Goal: Complete application form

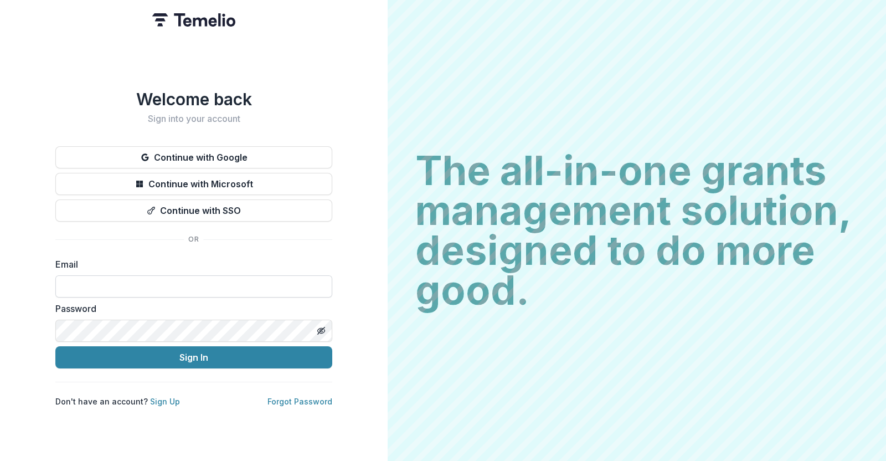
click at [150, 278] on input at bounding box center [193, 286] width 277 height 22
type input "**********"
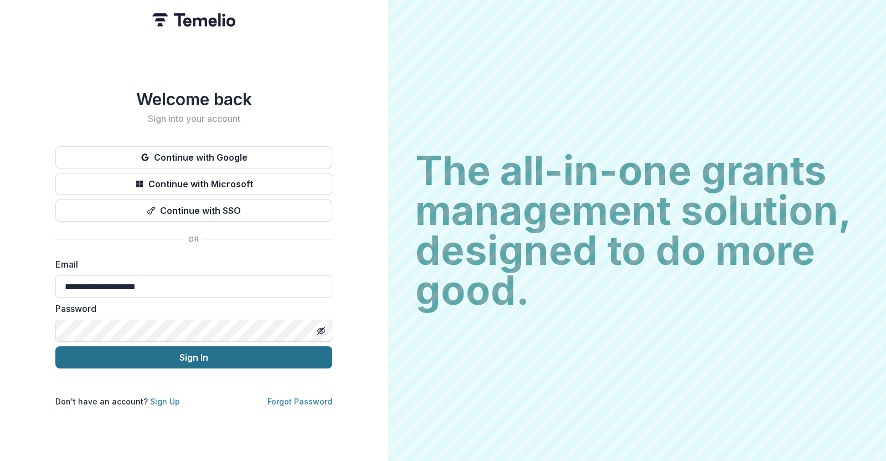
click at [184, 346] on button "Sign In" at bounding box center [193, 357] width 277 height 22
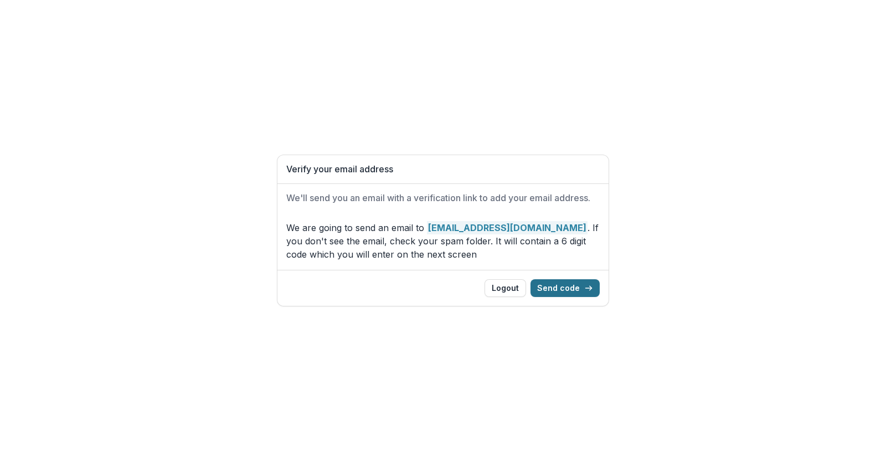
click at [573, 292] on button "Send code" at bounding box center [564, 288] width 69 height 18
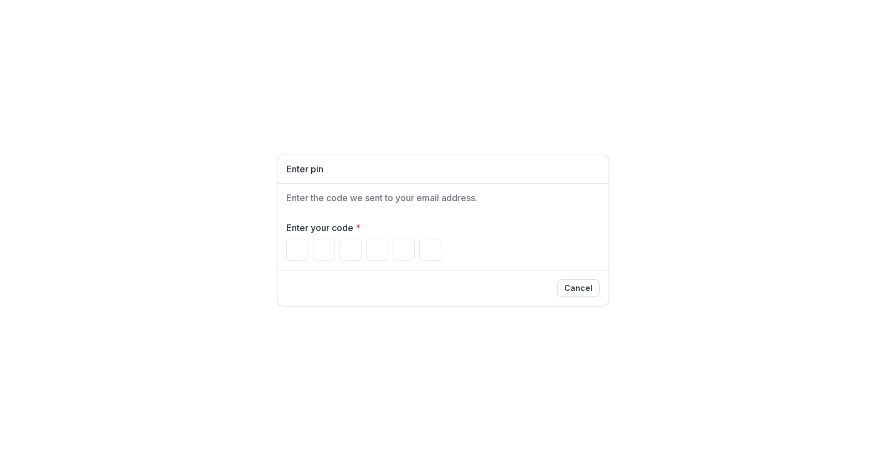
type input "*"
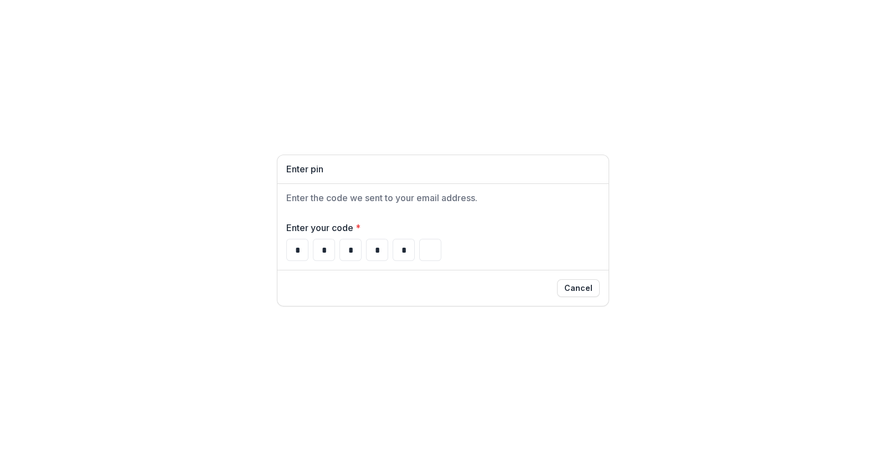
type input "*"
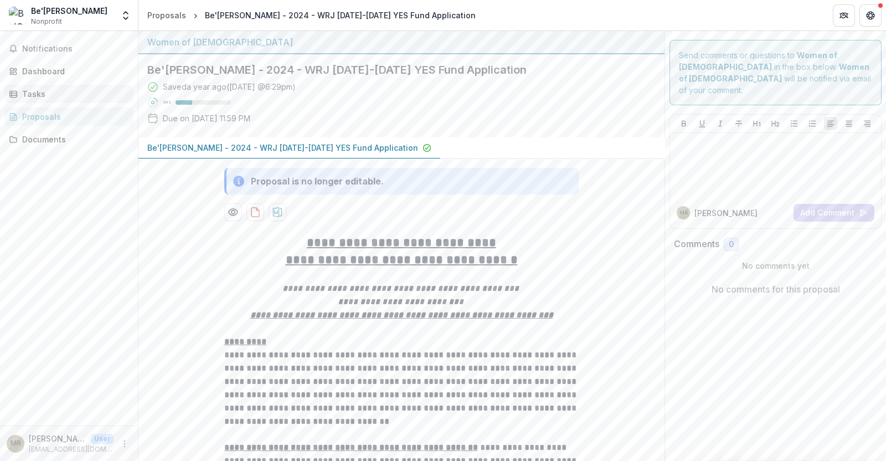
click at [32, 94] on div "Tasks" at bounding box center [73, 94] width 102 height 12
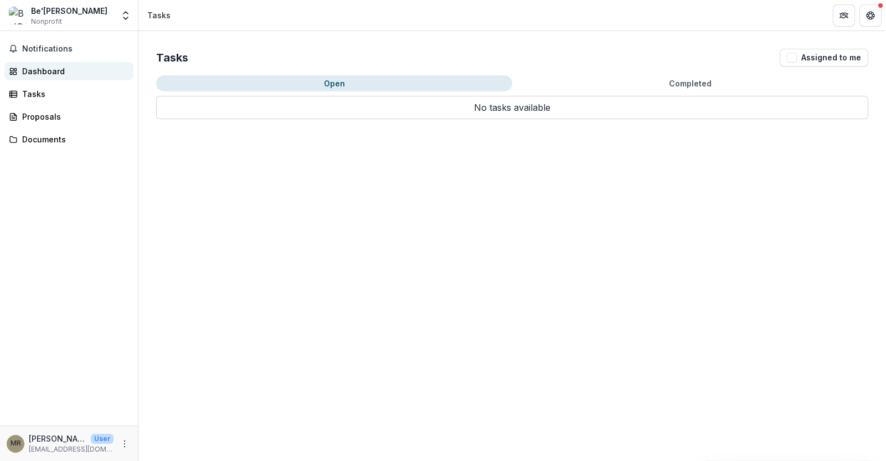
click at [35, 68] on div "Dashboard" at bounding box center [73, 71] width 102 height 12
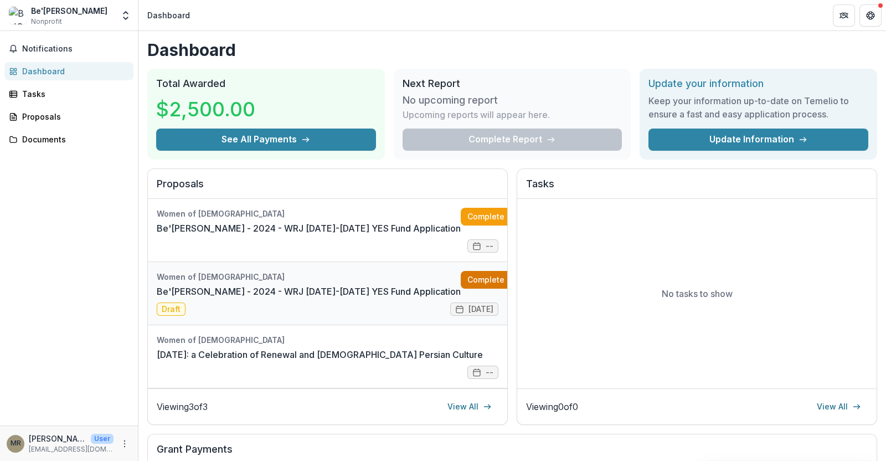
click at [461, 280] on link "Complete" at bounding box center [493, 280] width 64 height 18
click at [338, 234] on link "Be'Chol Lashon - 2024 - WRJ 2025-2026 YES Fund Application" at bounding box center [309, 227] width 304 height 13
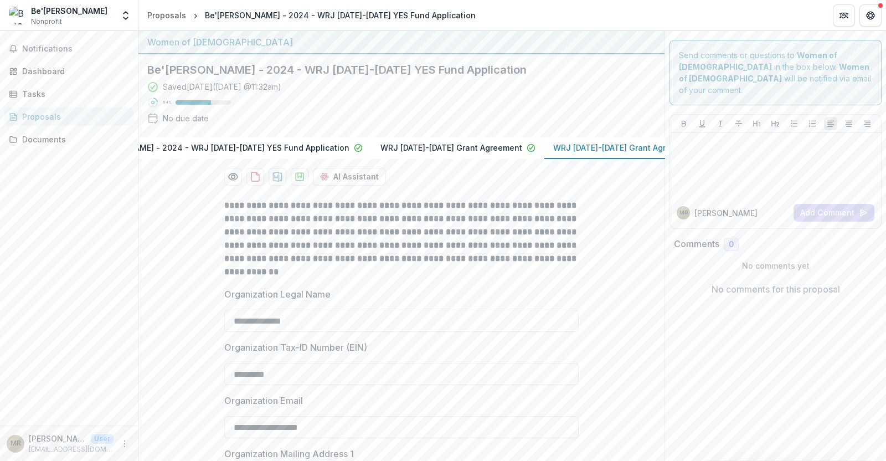
scroll to position [0, 79]
click at [591, 143] on p "WRJ 2025-2026 Grant Agreement" at bounding box center [614, 148] width 142 height 12
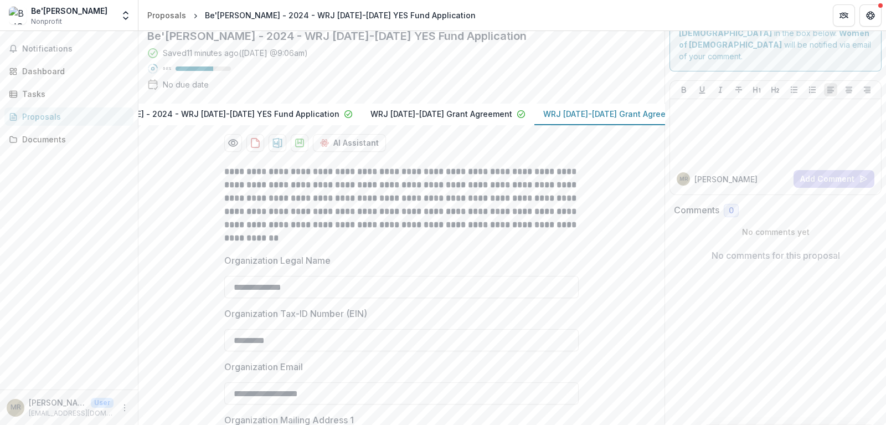
scroll to position [0, 0]
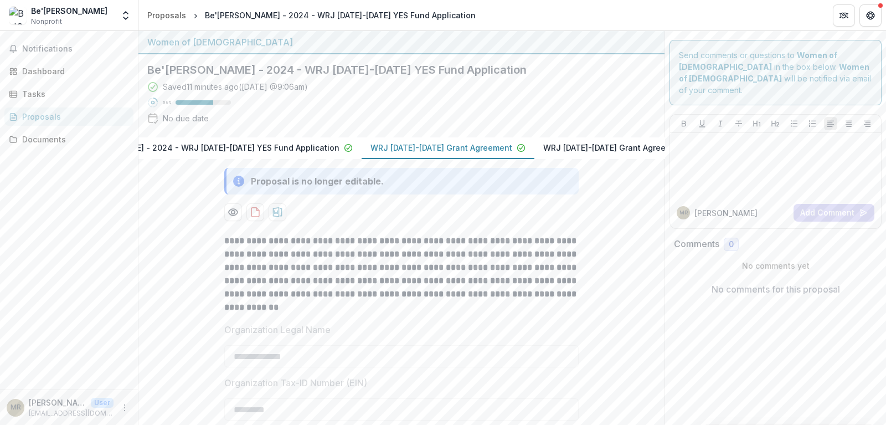
click at [370, 145] on p "WRJ 2025-2026 Grant Agreement" at bounding box center [441, 148] width 142 height 12
click at [240, 142] on p "Be'Chol Lashon - 2024 - WRJ 2025-2026 YES Fund Application" at bounding box center [204, 148] width 271 height 12
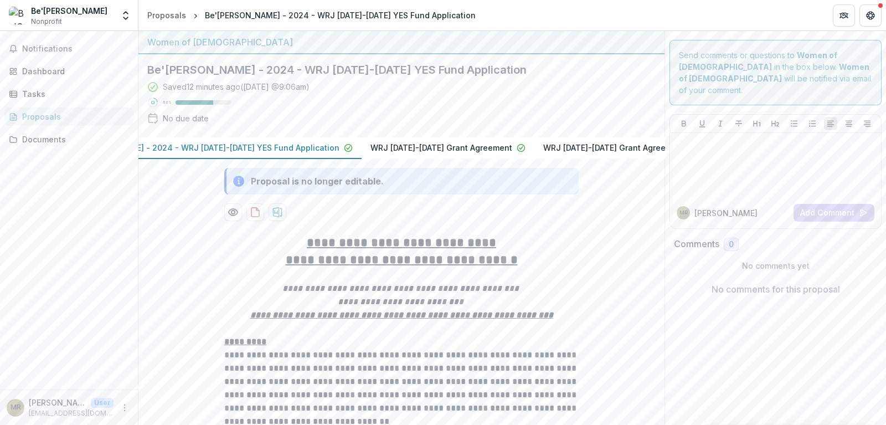
click at [550, 144] on p "WRJ 2025-2026 Grant Agreement" at bounding box center [614, 148] width 142 height 12
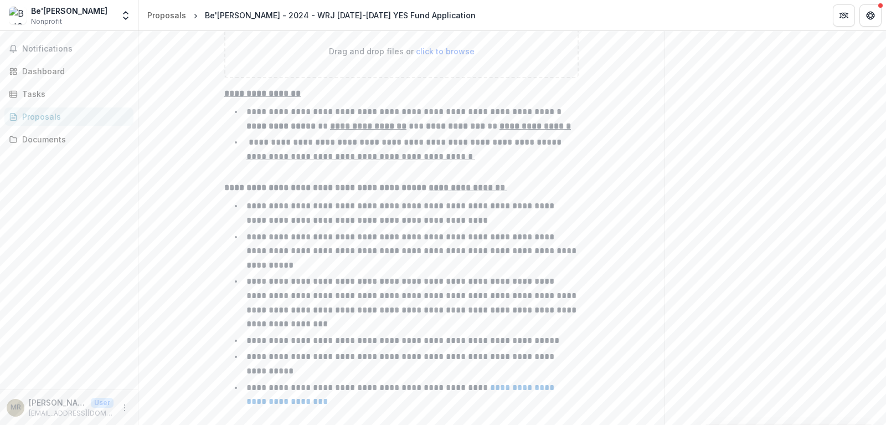
scroll to position [1470, 0]
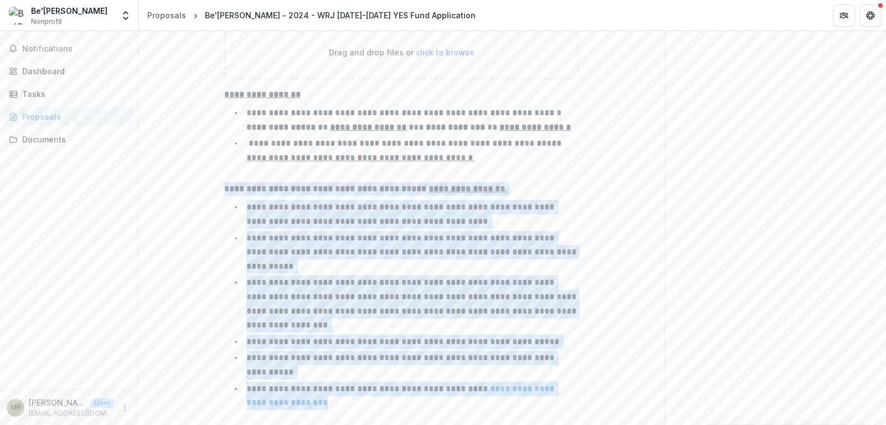
drag, startPoint x: 223, startPoint y: 196, endPoint x: 531, endPoint y: 398, distance: 368.3
click at [531, 398] on div "**********" at bounding box center [401, 257] width 354 height 338
click at [559, 323] on li "**********" at bounding box center [407, 303] width 341 height 56
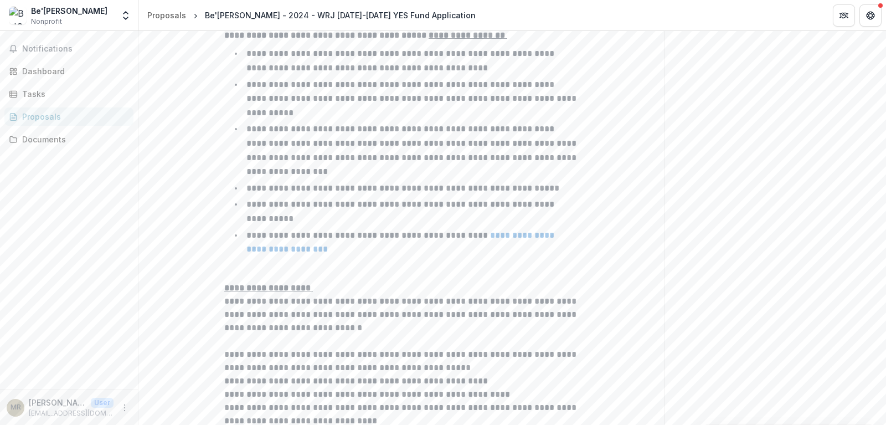
scroll to position [1539, 0]
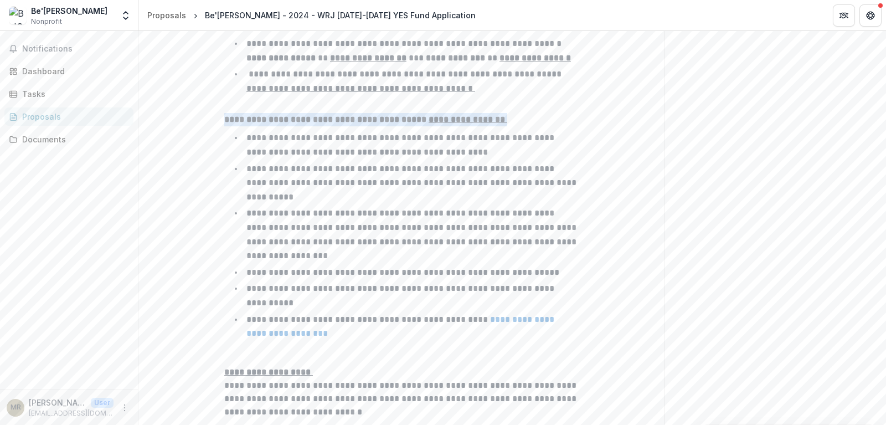
drag, startPoint x: 221, startPoint y: 132, endPoint x: 524, endPoint y: 125, distance: 302.8
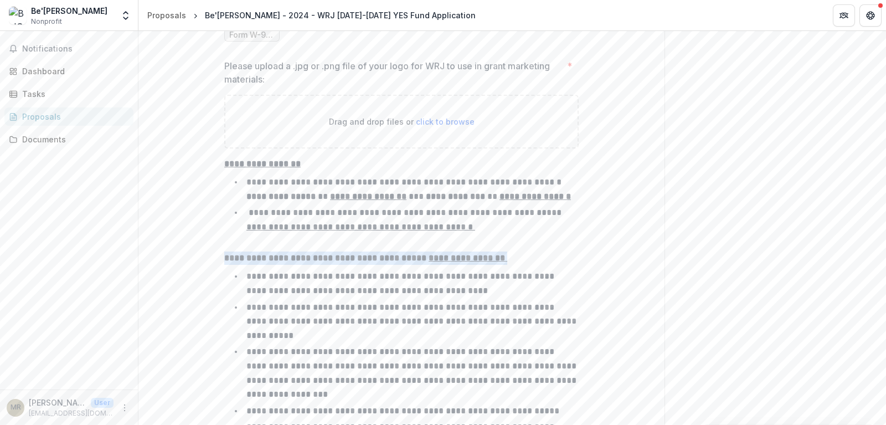
scroll to position [1470, 0]
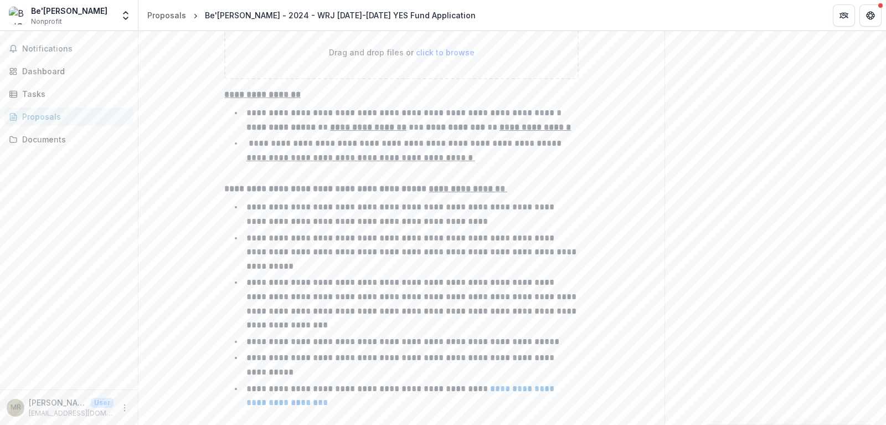
click at [381, 278] on p "**********" at bounding box center [412, 303] width 332 height 51
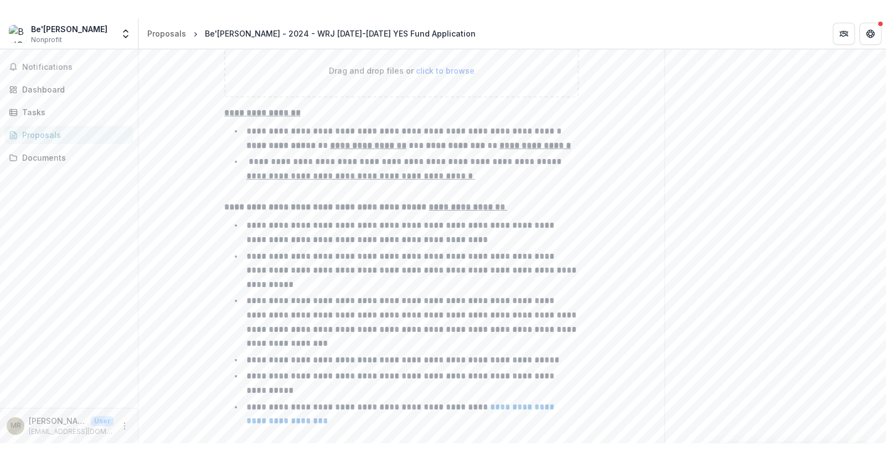
scroll to position [1608, 0]
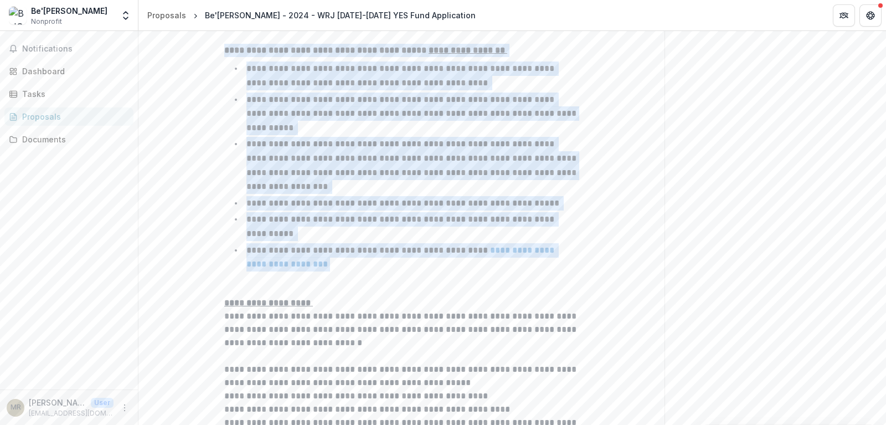
drag, startPoint x: 221, startPoint y: 60, endPoint x: 452, endPoint y: 268, distance: 310.0
copy div "**********"
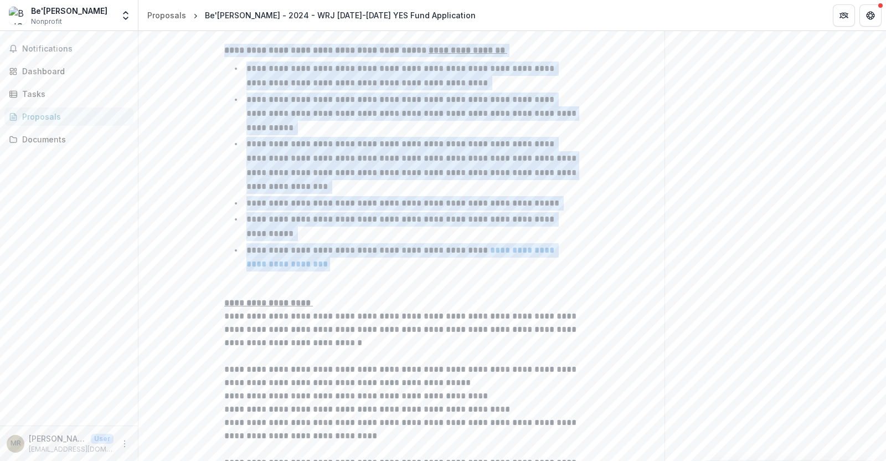
drag, startPoint x: 332, startPoint y: 242, endPoint x: 330, endPoint y: 250, distance: 8.1
click at [332, 246] on p "**********" at bounding box center [401, 257] width 310 height 23
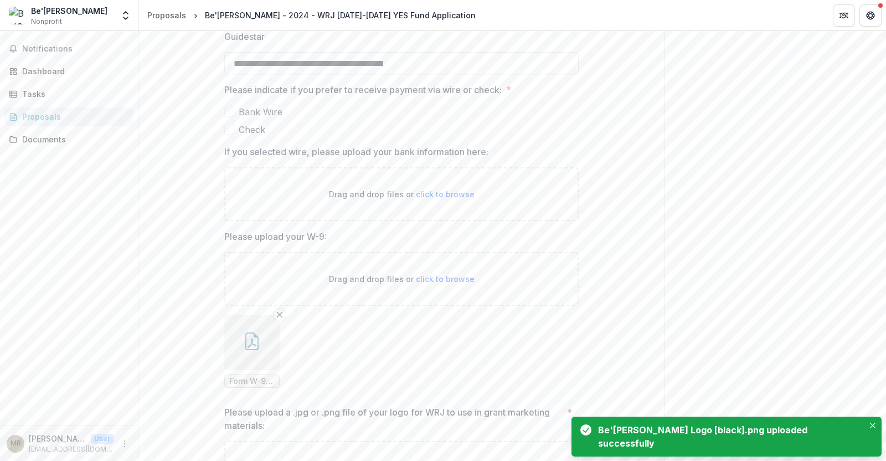
scroll to position [985, 0]
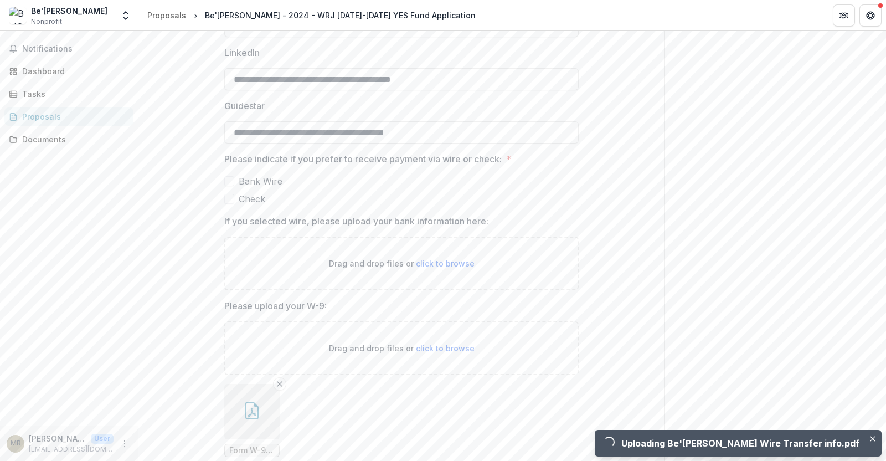
click at [227, 186] on span at bounding box center [229, 181] width 10 height 10
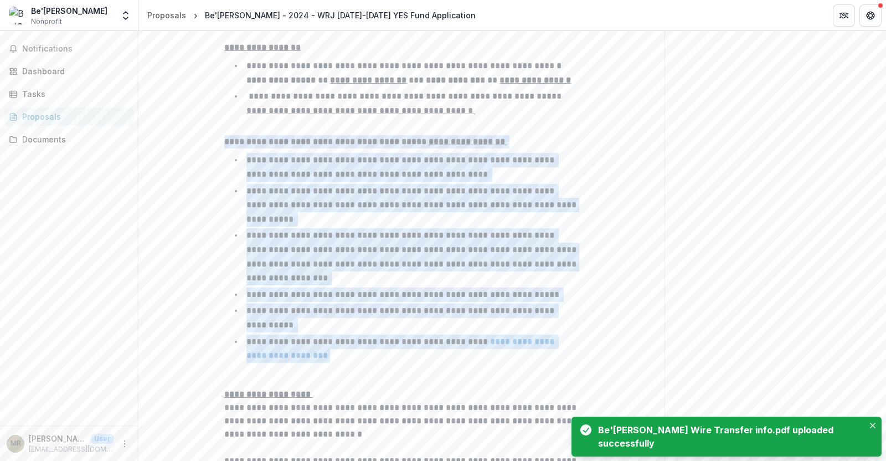
scroll to position [1746, 0]
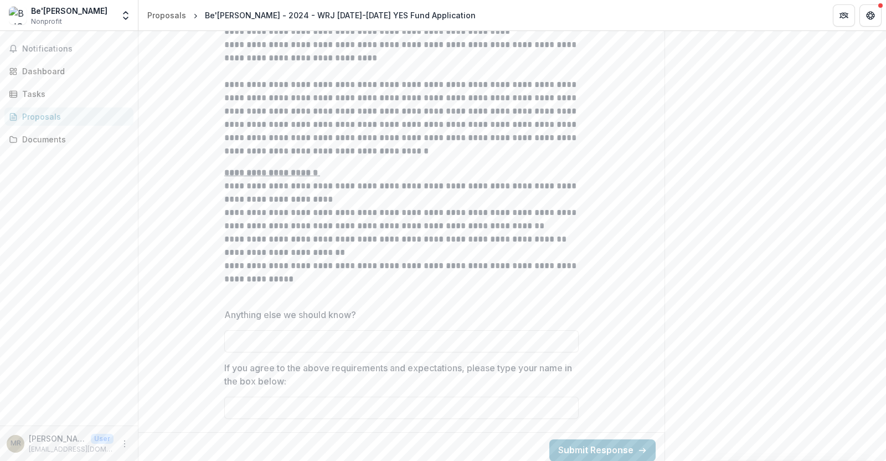
scroll to position [2169, 0]
click at [380, 394] on input "If you agree to the above requirements and expectations, please type your name …" at bounding box center [401, 405] width 354 height 22
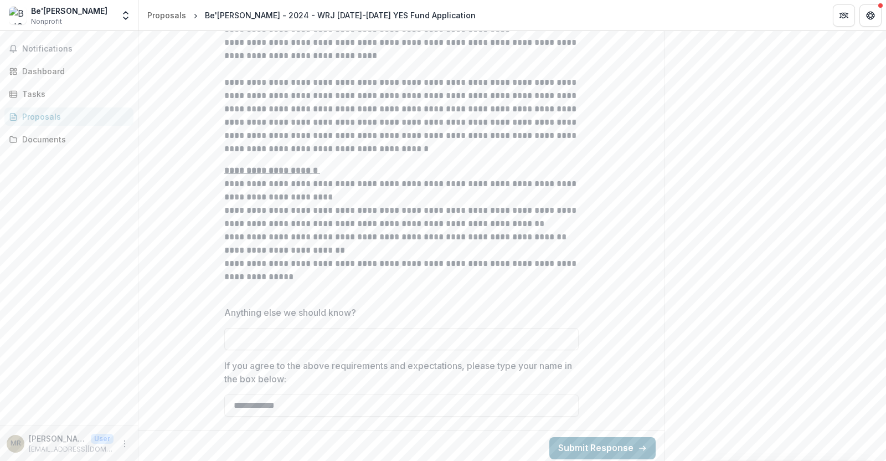
type input "**********"
click at [581, 441] on button "Submit Response" at bounding box center [602, 448] width 106 height 22
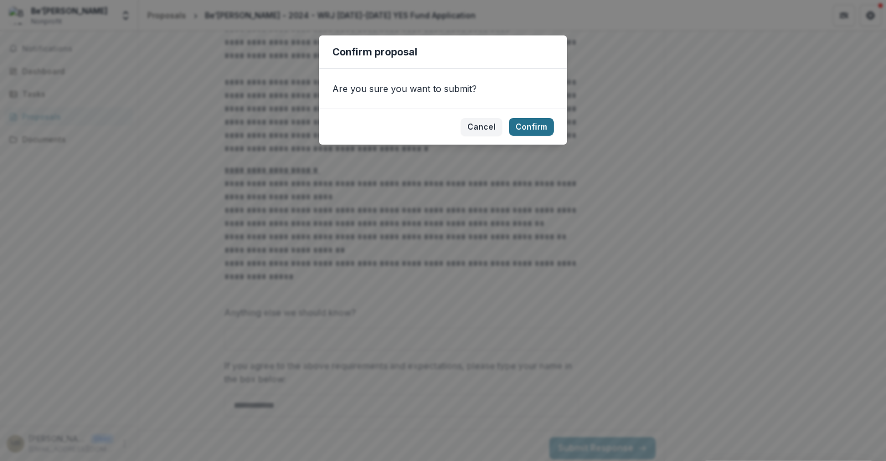
click at [537, 121] on button "Confirm" at bounding box center [531, 127] width 45 height 18
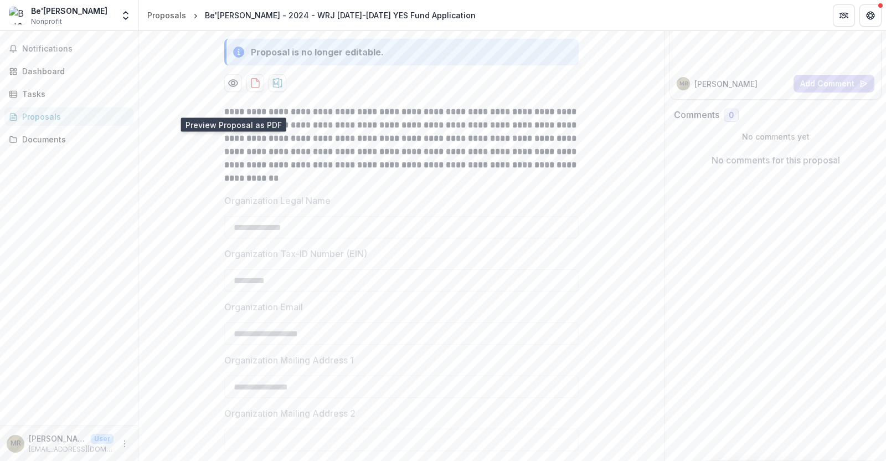
scroll to position [0, 0]
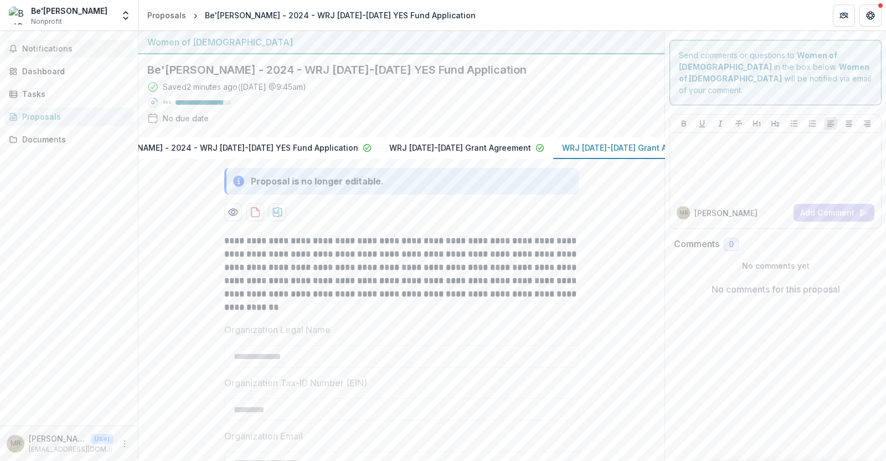
click at [53, 49] on span "Notifications" at bounding box center [75, 48] width 107 height 9
